Goal: Find specific page/section: Find specific page/section

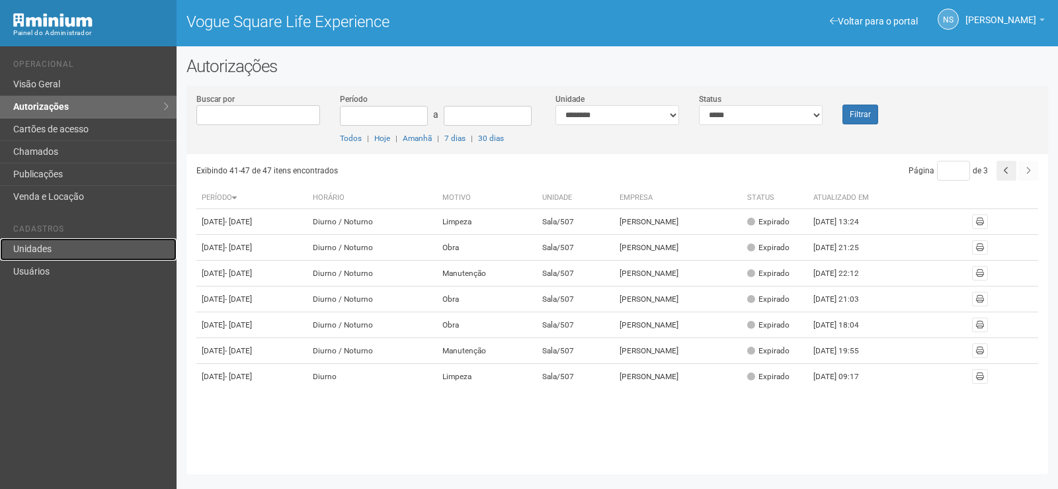
click at [91, 256] on link "Unidades" at bounding box center [88, 249] width 177 height 22
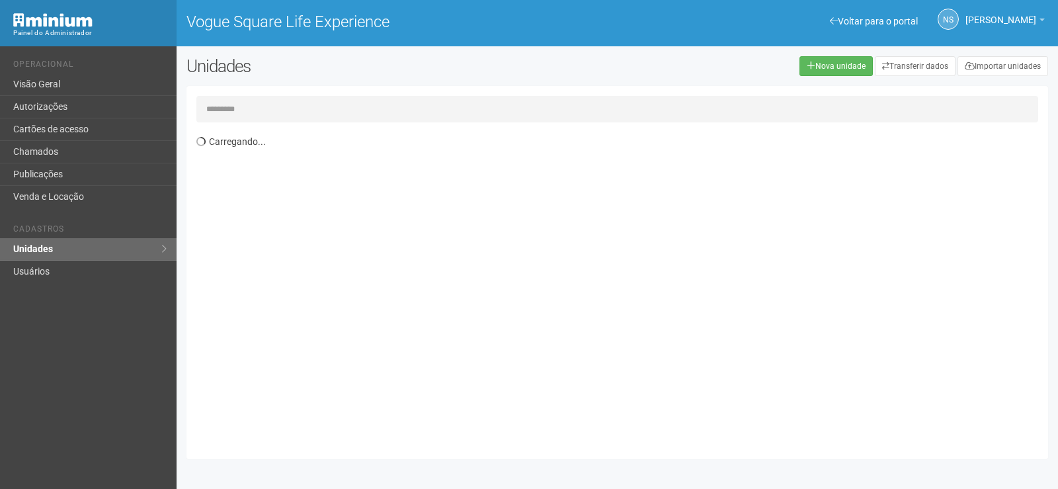
click at [255, 112] on input "text" at bounding box center [617, 109] width 842 height 26
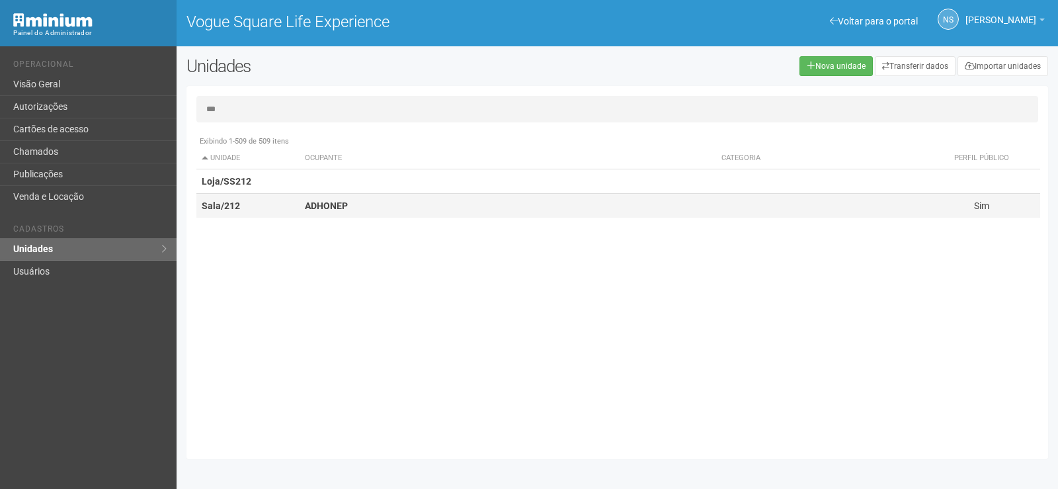
click at [278, 209] on td "Sala/212" at bounding box center [247, 206] width 103 height 24
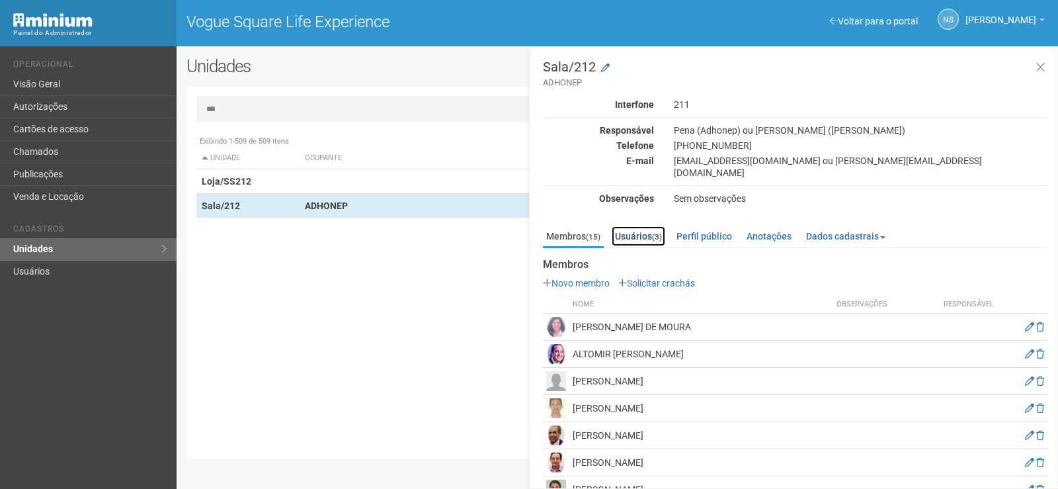
click at [643, 226] on link "Usuários (3)" at bounding box center [638, 236] width 54 height 20
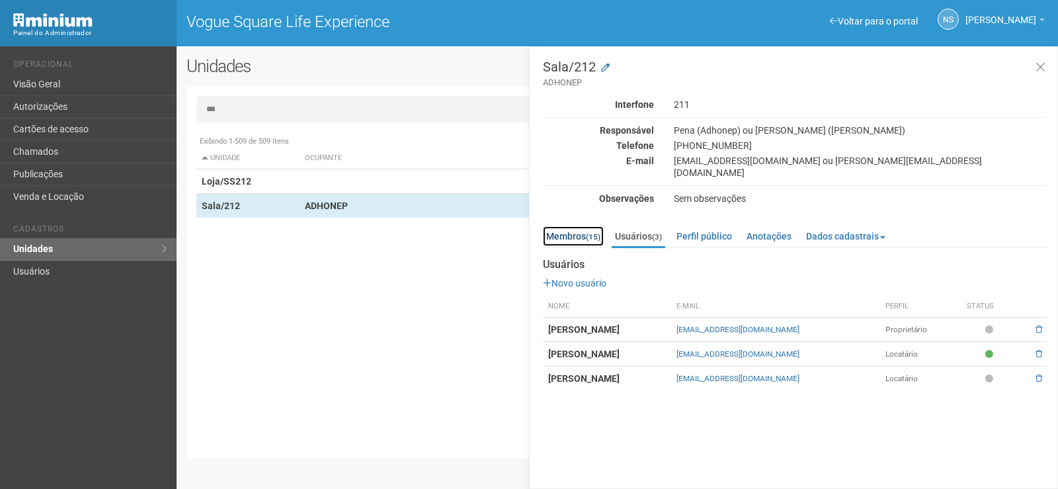
click at [561, 226] on link "Membros (15)" at bounding box center [573, 236] width 61 height 20
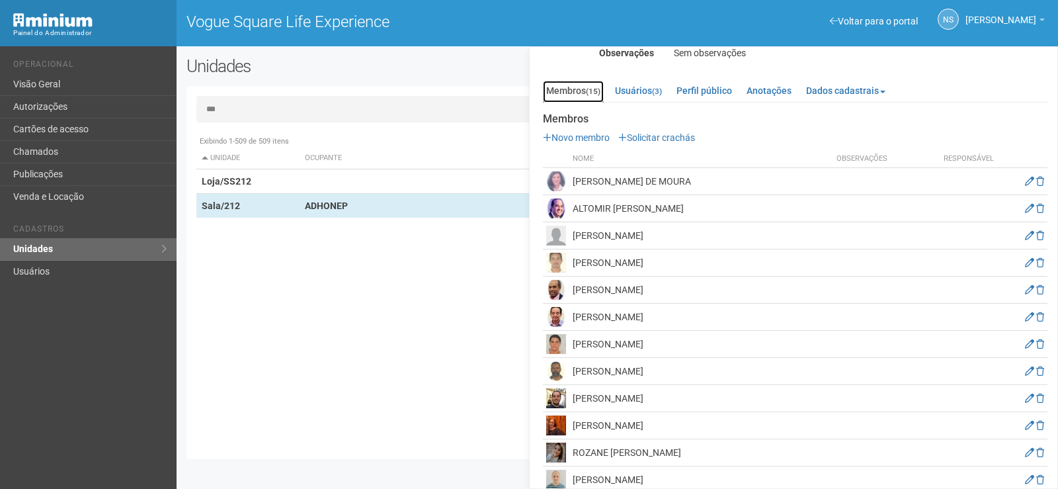
scroll to position [34, 0]
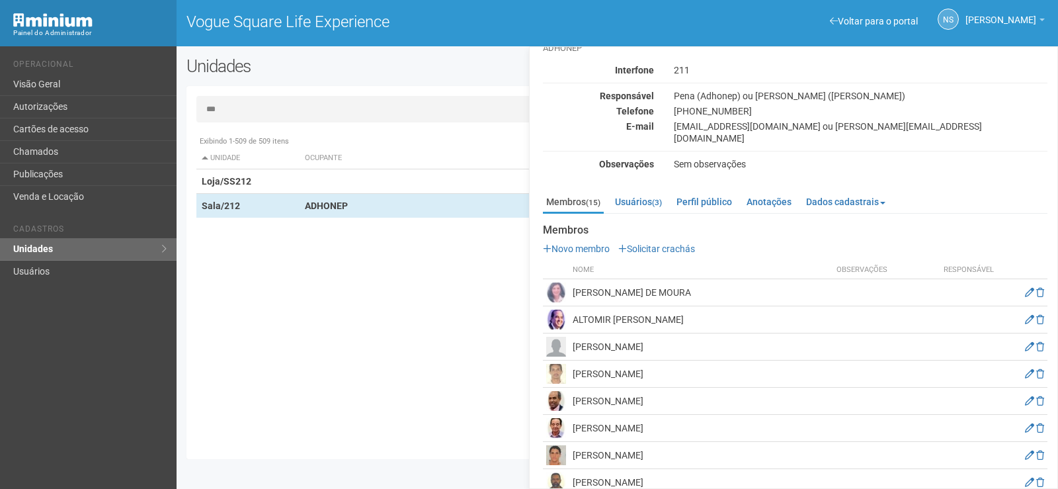
drag, startPoint x: 263, startPoint y: 114, endPoint x: 184, endPoint y: 116, distance: 78.7
click at [184, 116] on div "Unidades Nova unidade Transferir dados Importar unidades *** Exibindo 1-509 de …" at bounding box center [617, 260] width 881 height 409
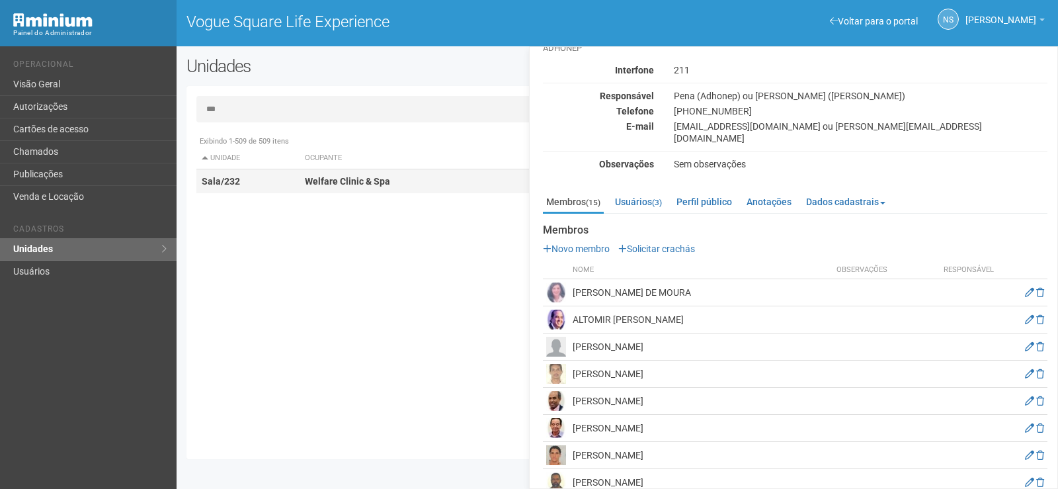
type input "***"
click at [279, 190] on td "Sala/232" at bounding box center [247, 181] width 103 height 24
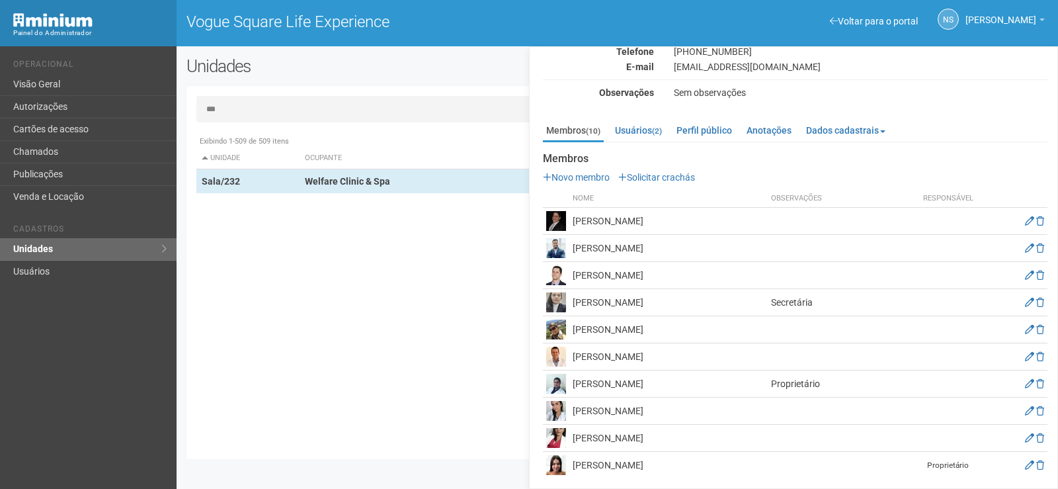
scroll to position [97, 0]
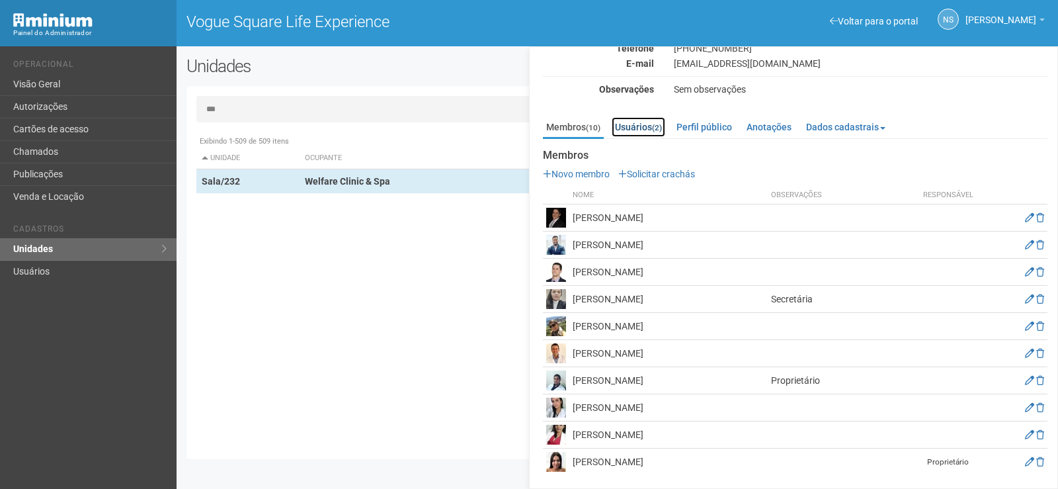
click at [643, 129] on link "Usuários (2)" at bounding box center [638, 127] width 54 height 20
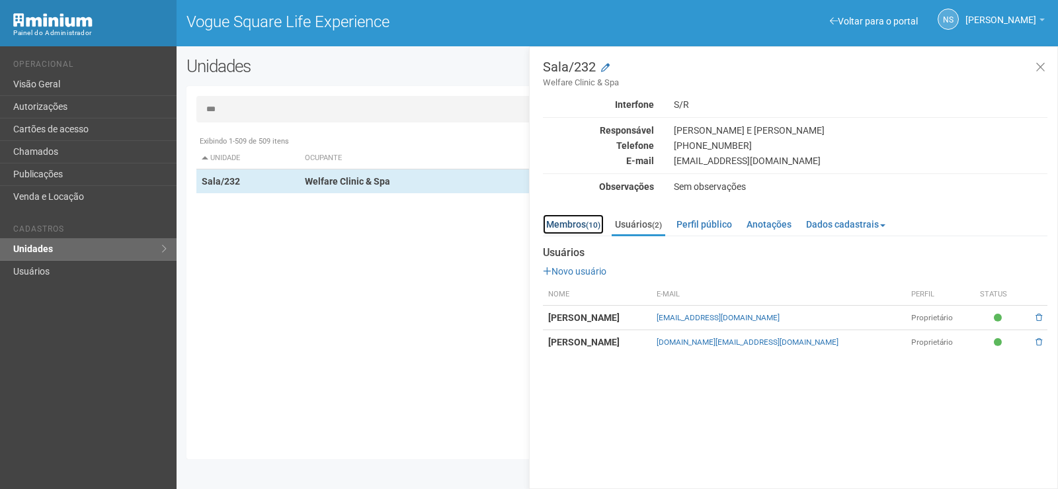
click at [571, 229] on link "Membros (10)" at bounding box center [573, 224] width 61 height 20
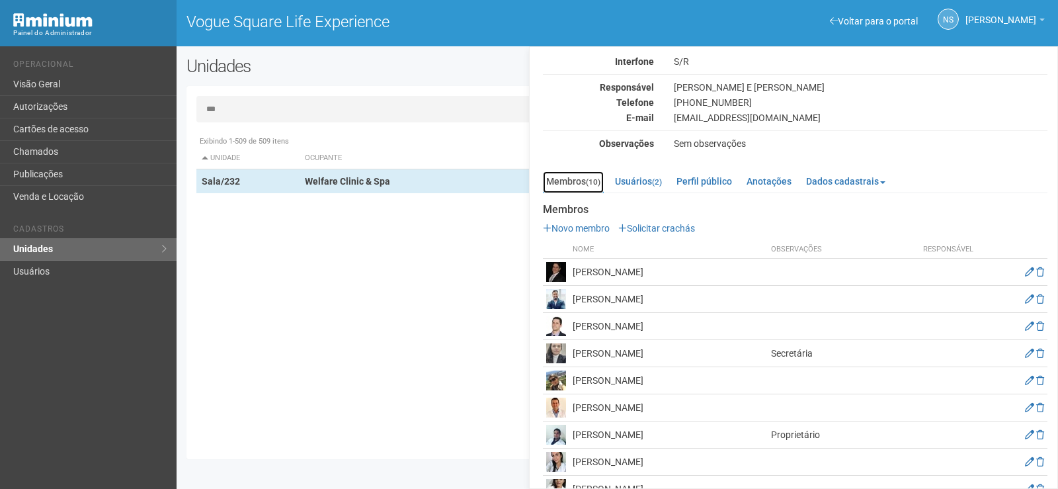
scroll to position [97, 0]
